Goal: Information Seeking & Learning: Learn about a topic

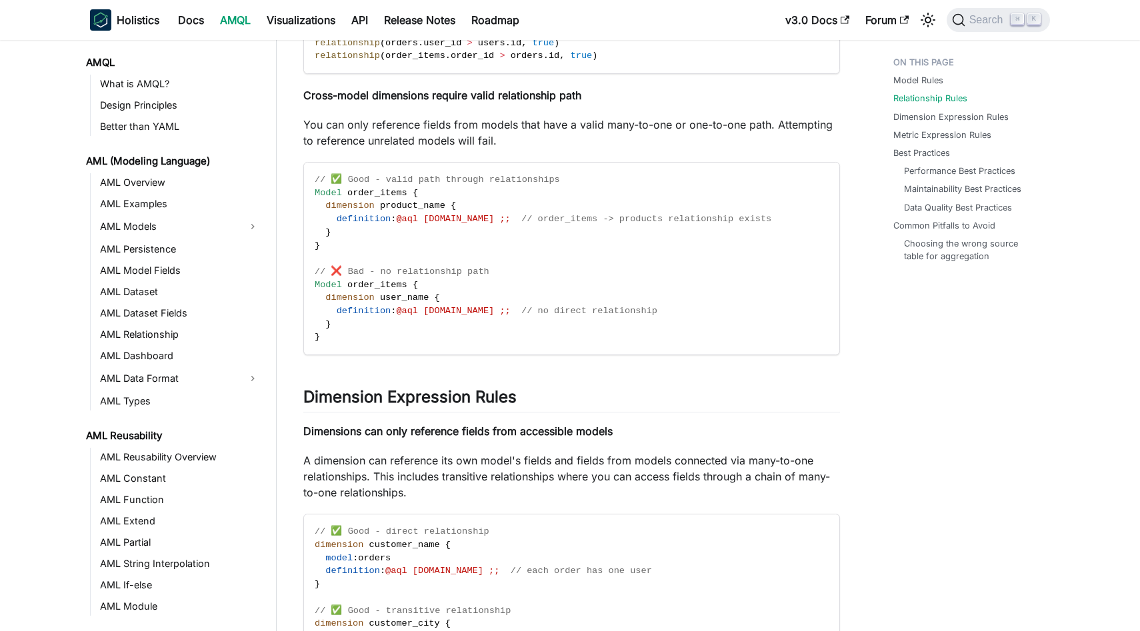
scroll to position [204, 0]
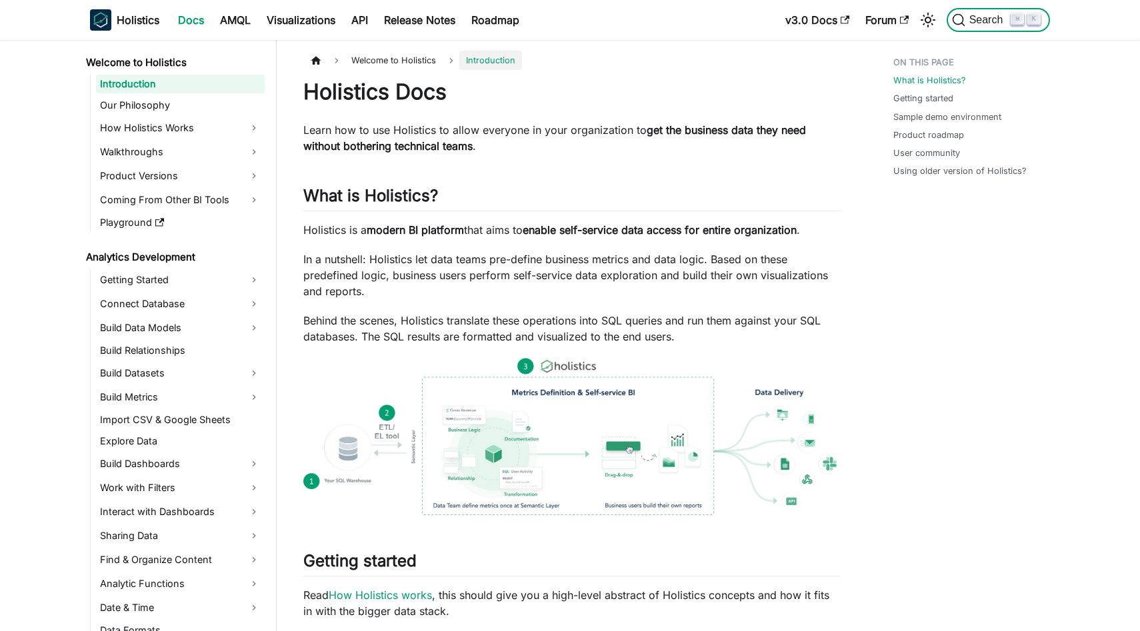
click at [983, 22] on span "Search" at bounding box center [988, 20] width 46 height 12
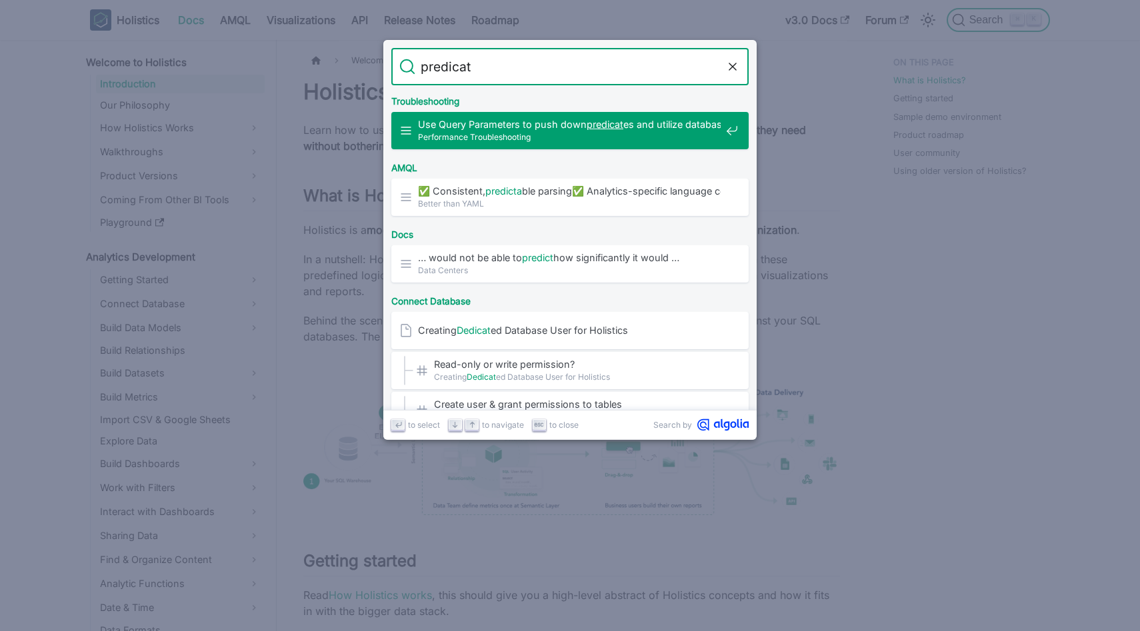
type input "predicate"
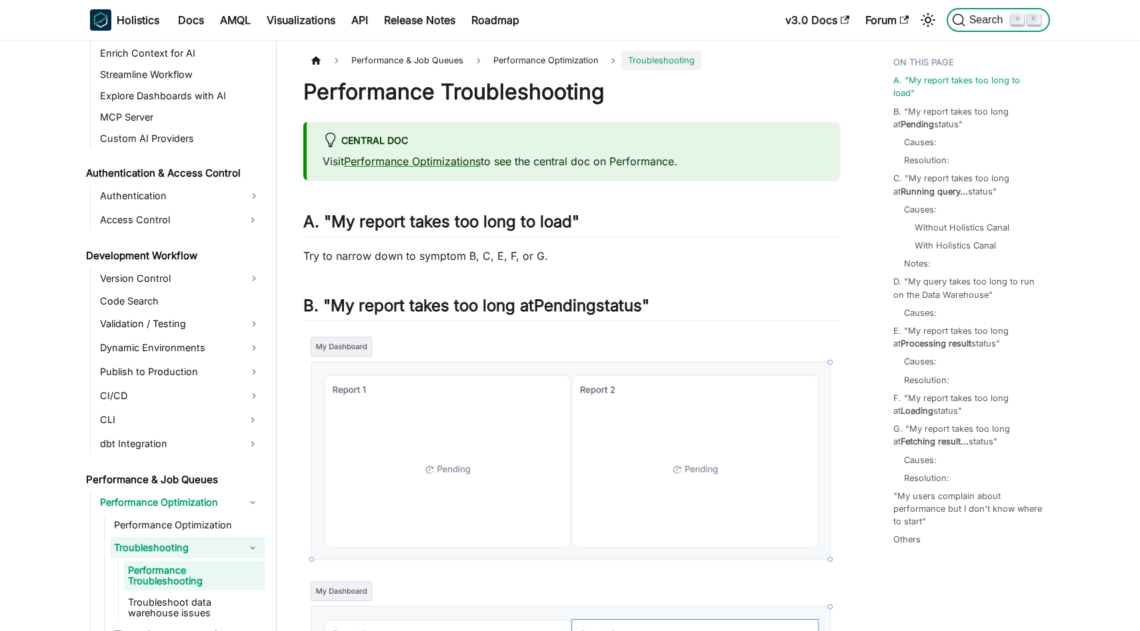
click at [976, 23] on span "Search" at bounding box center [988, 20] width 46 height 12
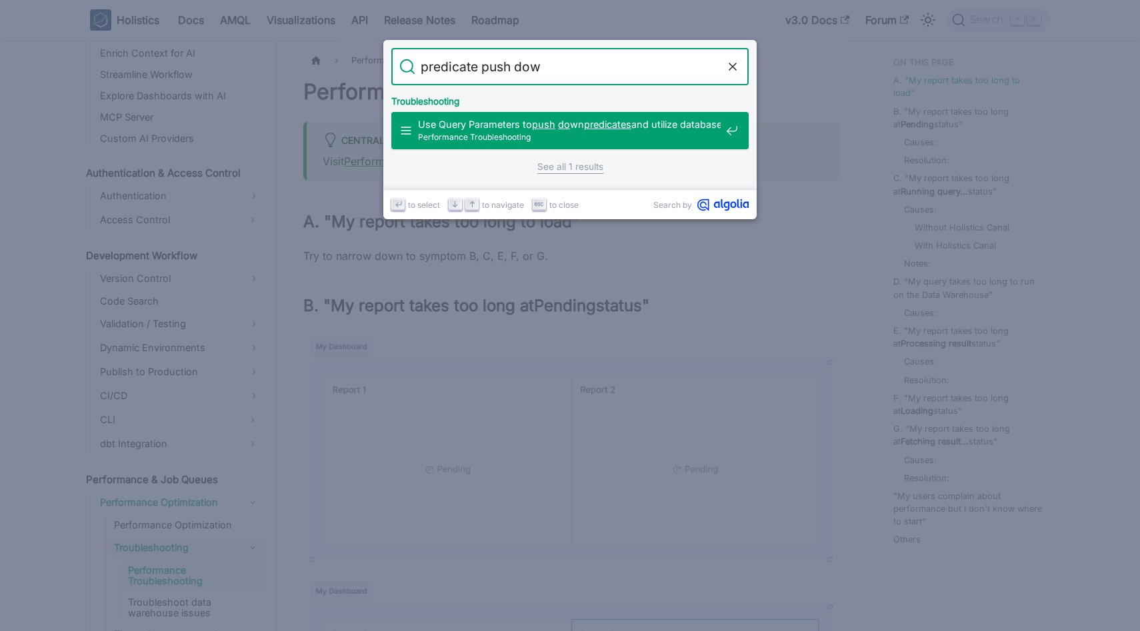
type input "predicate push down"
click at [514, 131] on span "Performance Troubleshooting" at bounding box center [569, 137] width 303 height 13
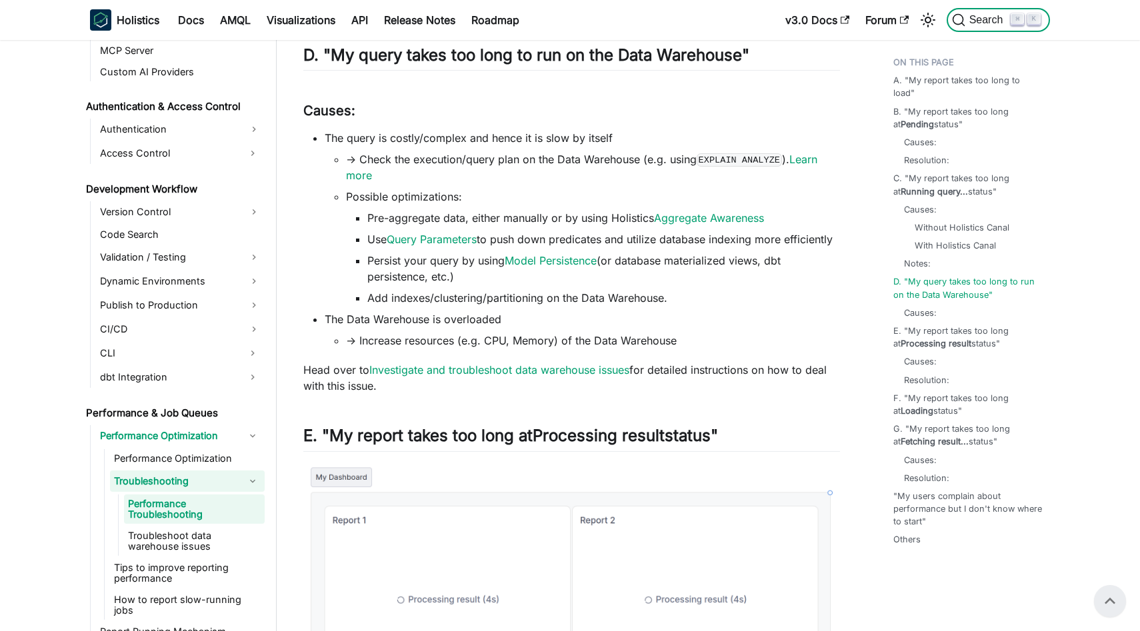
scroll to position [1871, 0]
click at [691, 221] on link "Aggregate Awareness" at bounding box center [709, 219] width 110 height 13
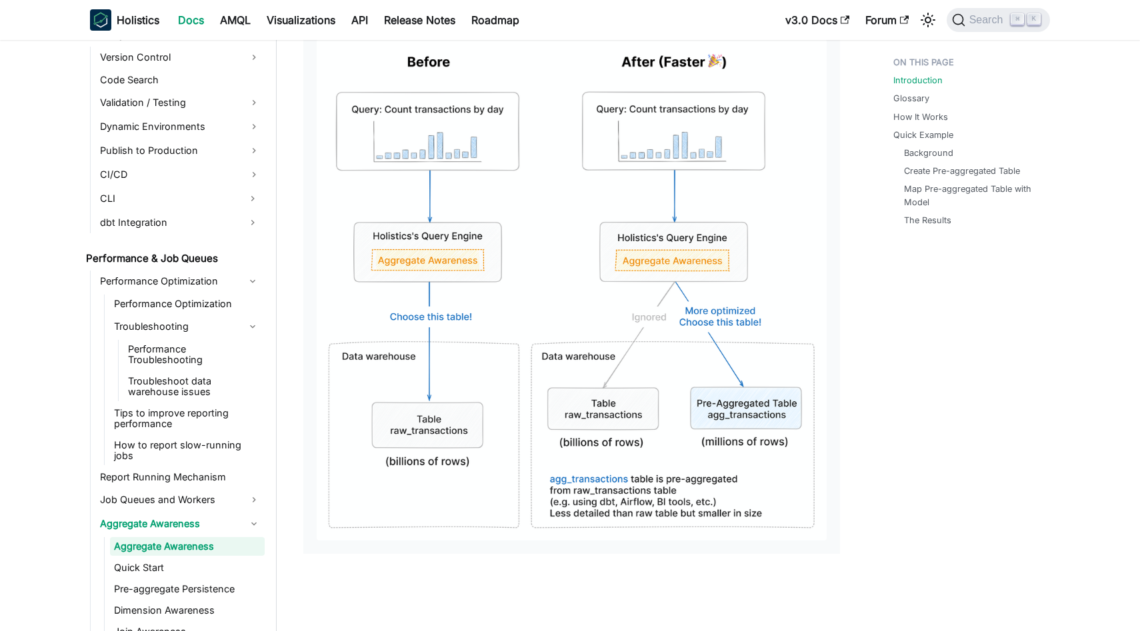
scroll to position [426, 0]
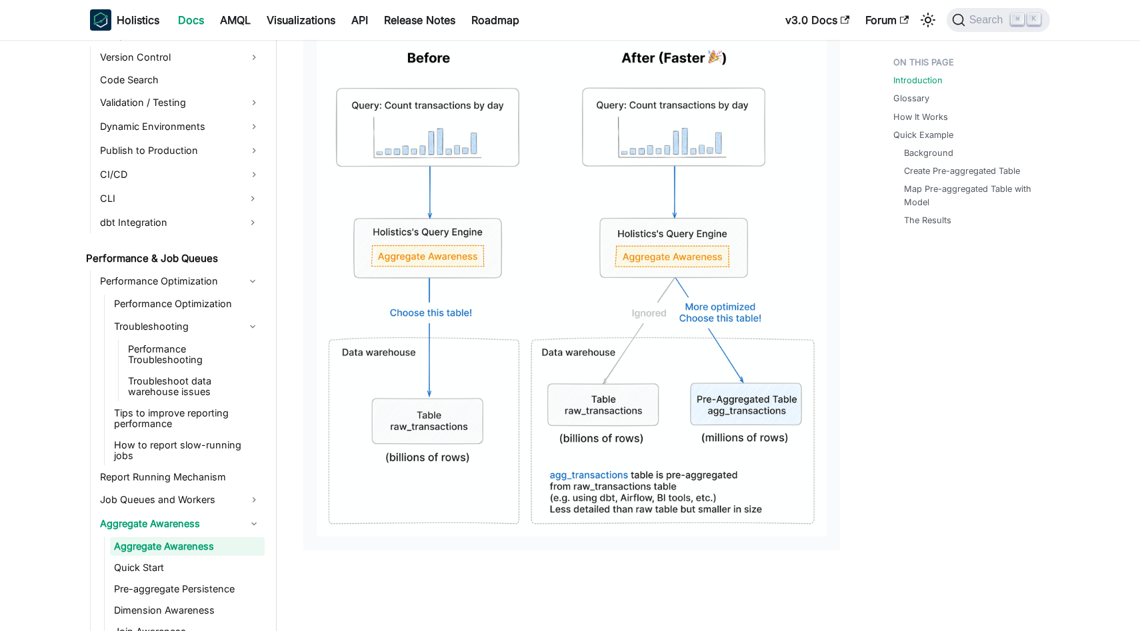
click at [777, 234] on img at bounding box center [572, 285] width 510 height 501
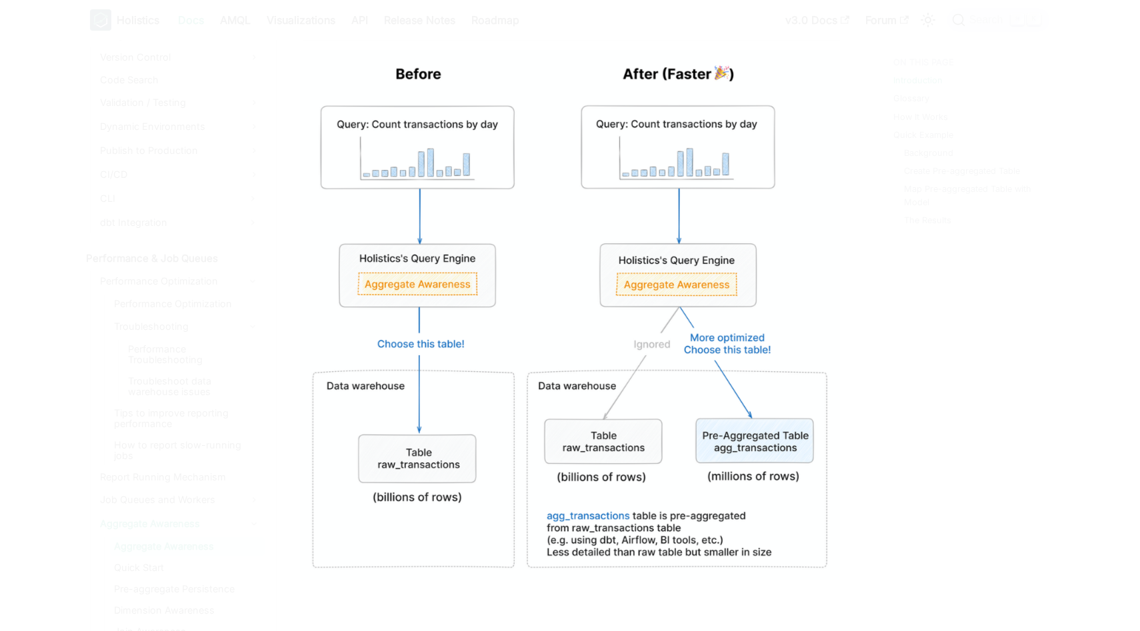
click at [883, 246] on div at bounding box center [570, 315] width 1140 height 631
